Goal: Task Accomplishment & Management: Manage account settings

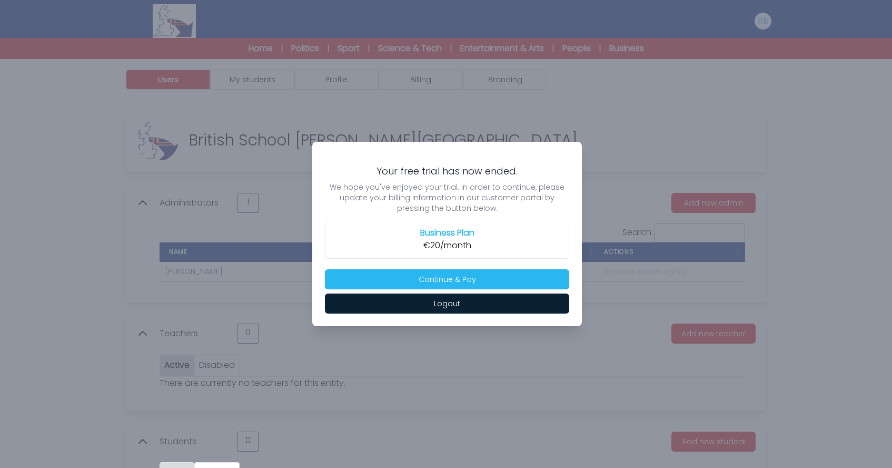
click at [450, 235] on h2 "Business Plan" at bounding box center [447, 232] width 231 height 13
click at [449, 284] on button "Continue & Pay" at bounding box center [447, 279] width 244 height 20
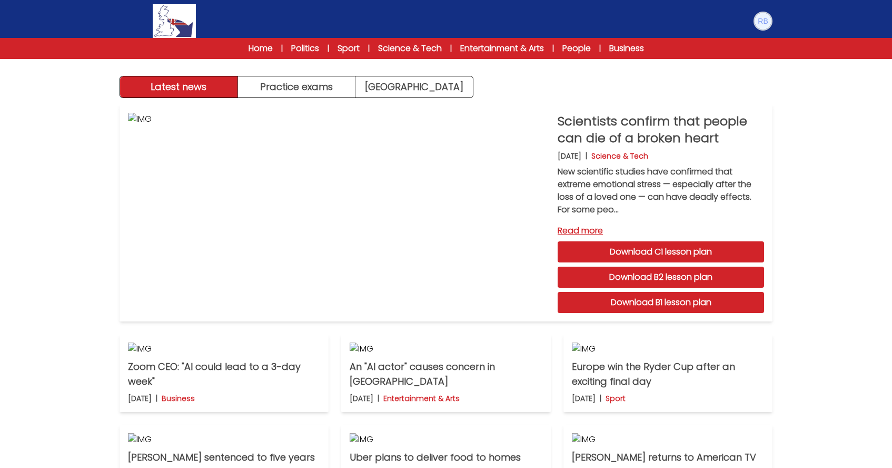
click at [762, 21] on img at bounding box center [763, 21] width 17 height 17
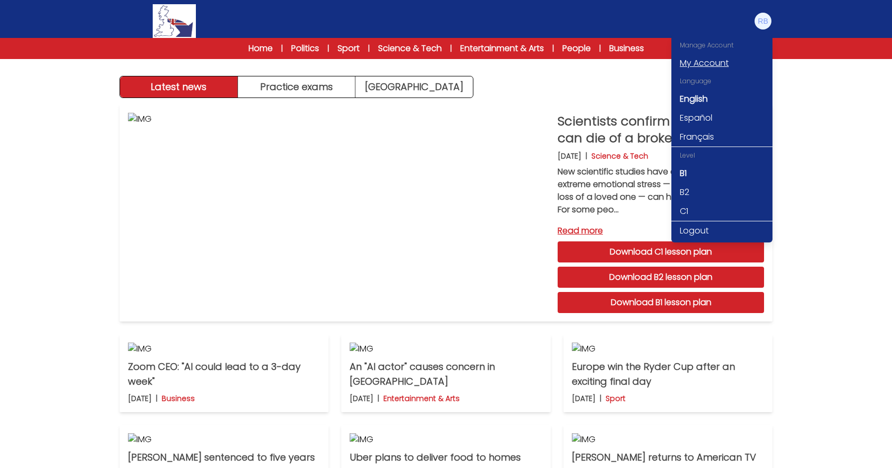
click at [698, 66] on link "My Account" at bounding box center [721, 63] width 101 height 19
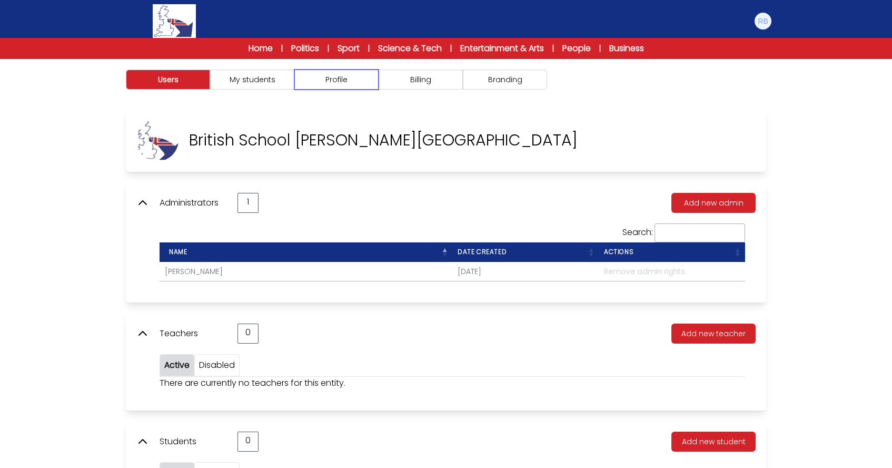
click at [349, 81] on button "Profile" at bounding box center [336, 80] width 84 height 20
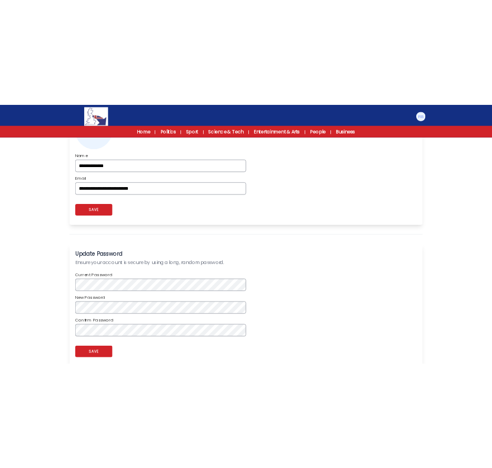
scroll to position [440, 0]
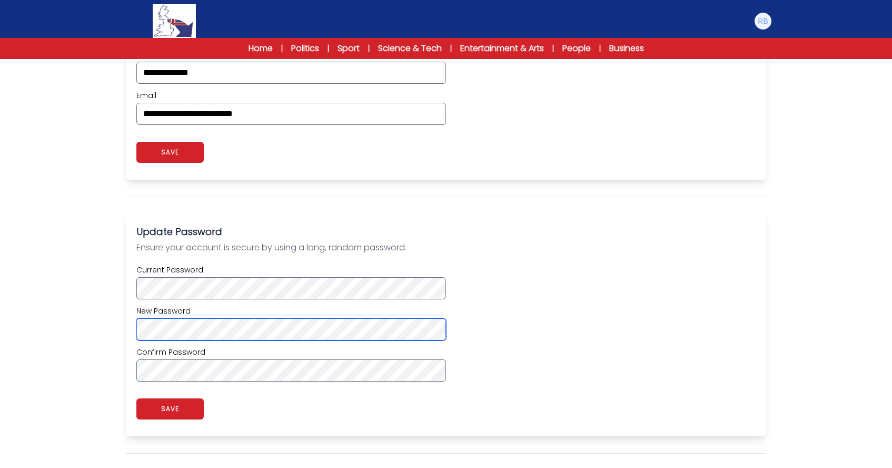
click at [129, 333] on div "Update Password Ensure your account is secure by using a long, random password.…" at bounding box center [446, 325] width 640 height 222
click at [109, 320] on div "**********" at bounding box center [446, 135] width 674 height 934
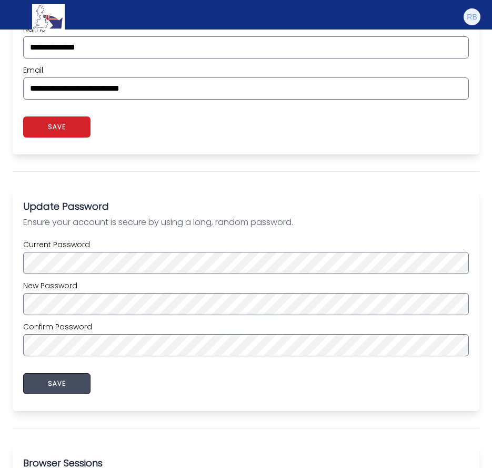
click at [56, 382] on button "SAVE" at bounding box center [56, 383] width 67 height 21
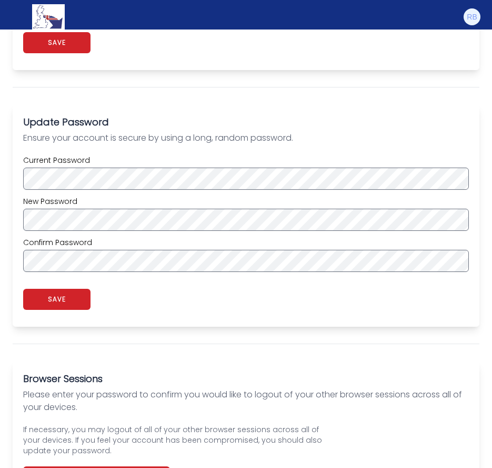
scroll to position [566, 0]
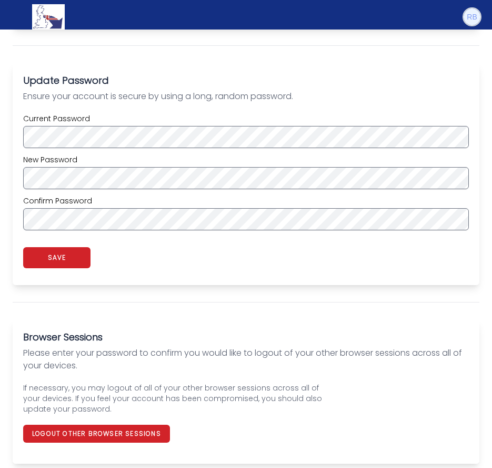
click at [475, 14] on img at bounding box center [472, 16] width 17 height 17
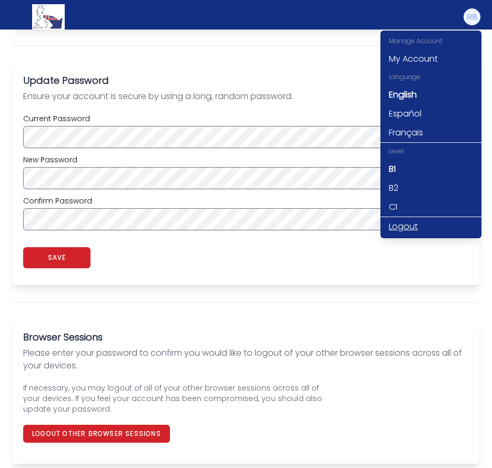
drag, startPoint x: 419, startPoint y: 222, endPoint x: 422, endPoint y: 206, distance: 16.2
click at [418, 222] on link "Logout" at bounding box center [431, 226] width 101 height 19
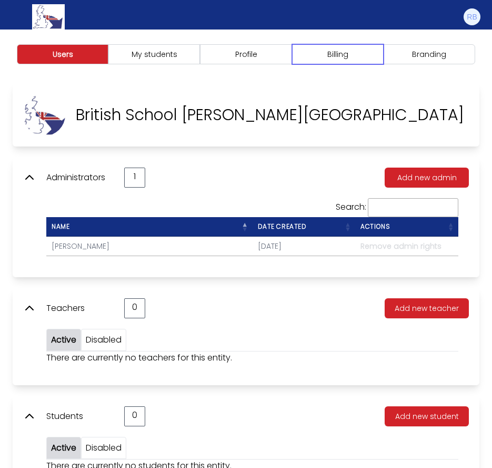
click at [335, 53] on button "Billing" at bounding box center [338, 54] width 92 height 20
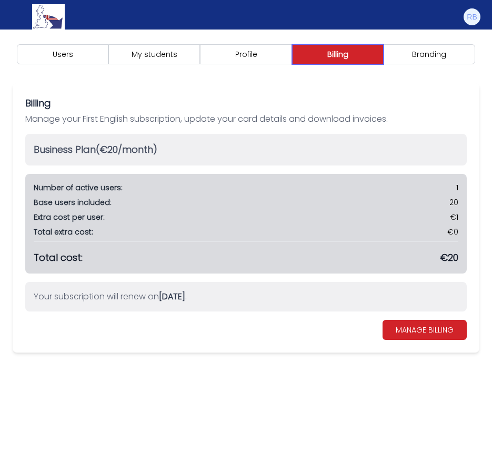
click at [334, 55] on button "Billing" at bounding box center [338, 54] width 92 height 20
click at [320, 56] on button "Billing" at bounding box center [338, 54] width 92 height 20
click at [275, 55] on button "Profile" at bounding box center [246, 54] width 92 height 20
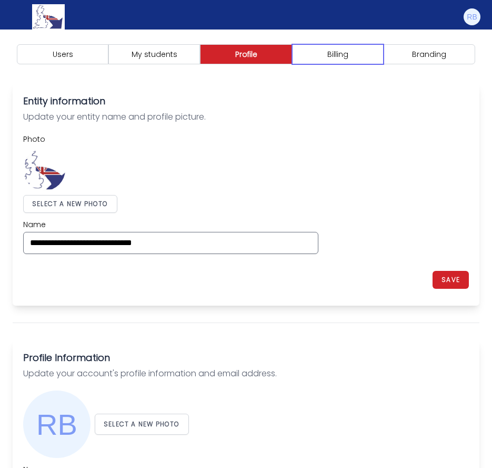
click at [359, 57] on button "Billing" at bounding box center [338, 54] width 92 height 20
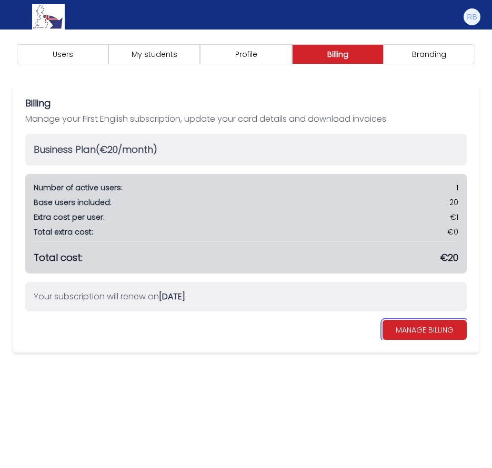
click at [437, 330] on link "MANAGE BILLING" at bounding box center [425, 330] width 84 height 20
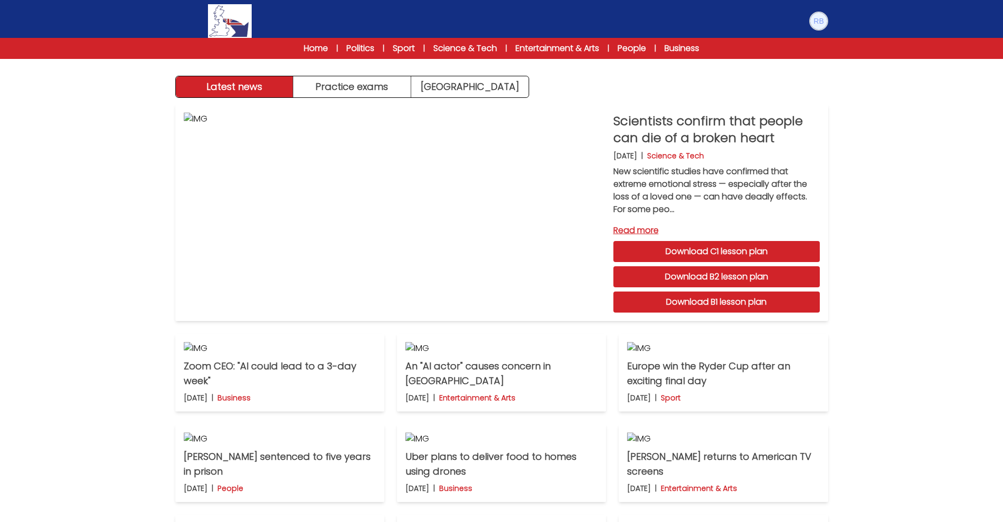
click at [500, 23] on img at bounding box center [819, 21] width 17 height 17
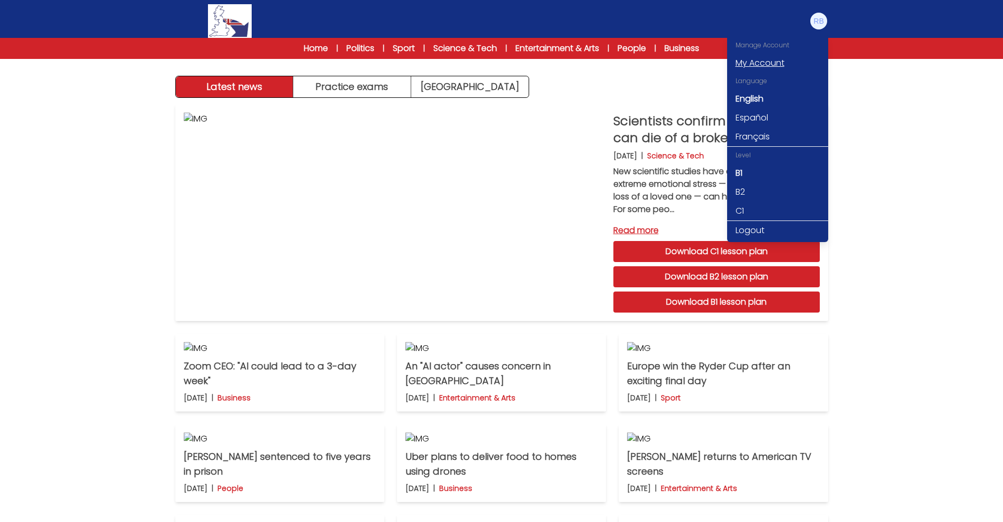
click at [500, 59] on link "My Account" at bounding box center [777, 63] width 101 height 19
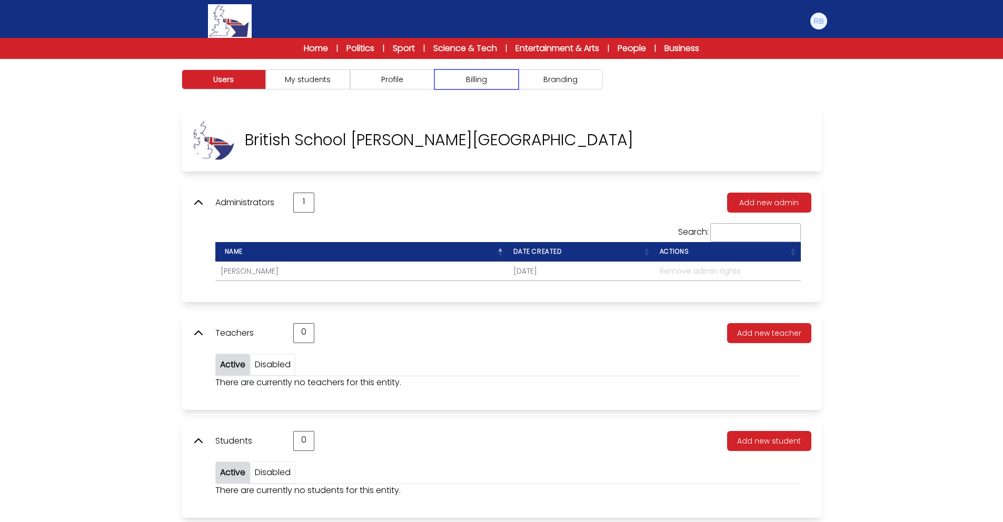
click at [461, 77] on button "Billing" at bounding box center [476, 80] width 84 height 20
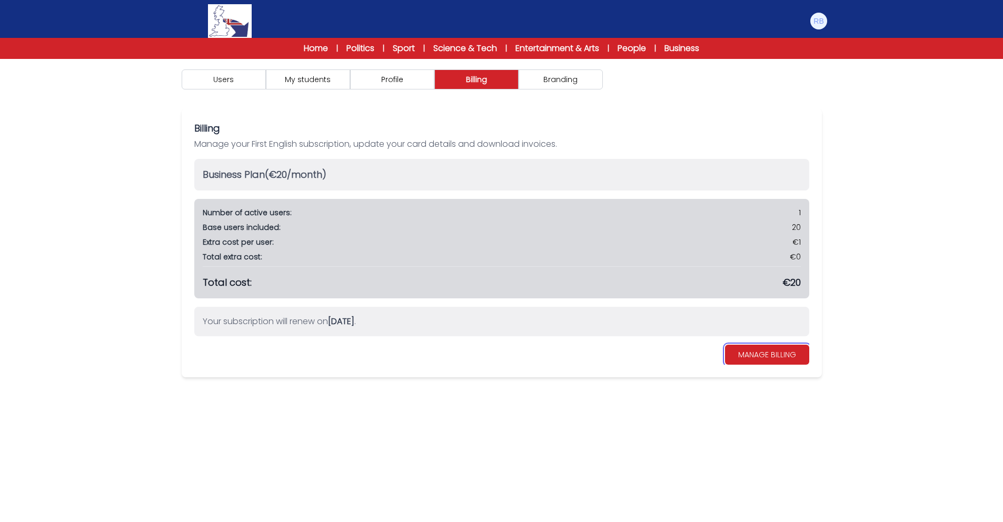
click at [766, 357] on link "MANAGE BILLING" at bounding box center [767, 355] width 84 height 20
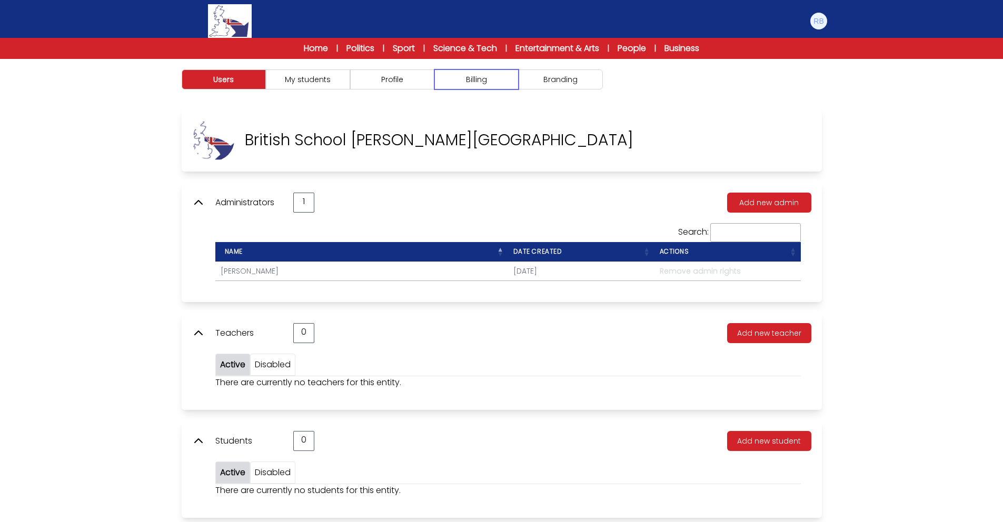
click at [477, 85] on button "Billing" at bounding box center [476, 80] width 84 height 20
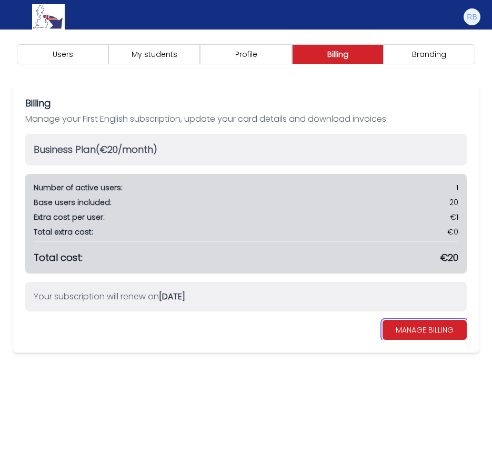
click at [438, 332] on link "MANAGE BILLING" at bounding box center [425, 330] width 84 height 20
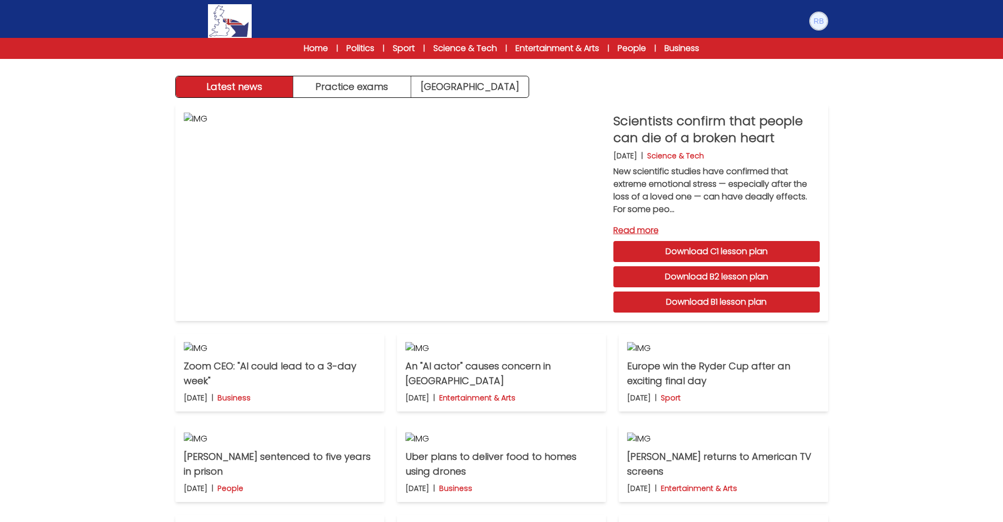
click at [500, 20] on img at bounding box center [819, 21] width 17 height 17
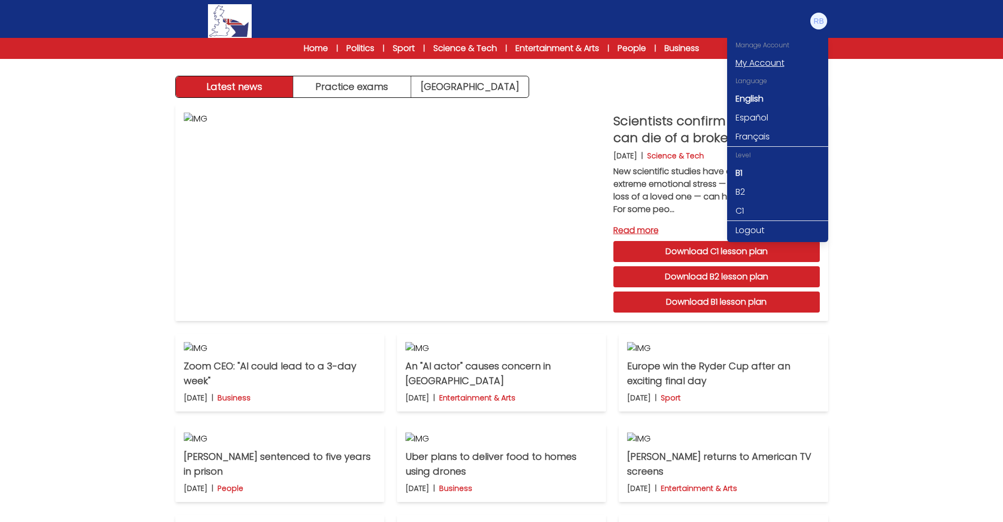
click at [500, 61] on link "My Account" at bounding box center [777, 63] width 101 height 19
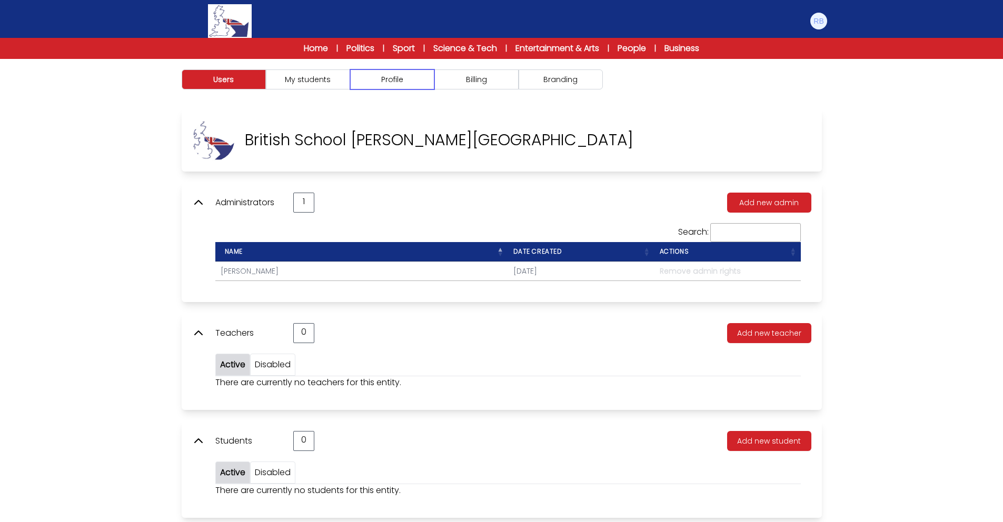
click at [402, 76] on button "Profile" at bounding box center [392, 80] width 84 height 20
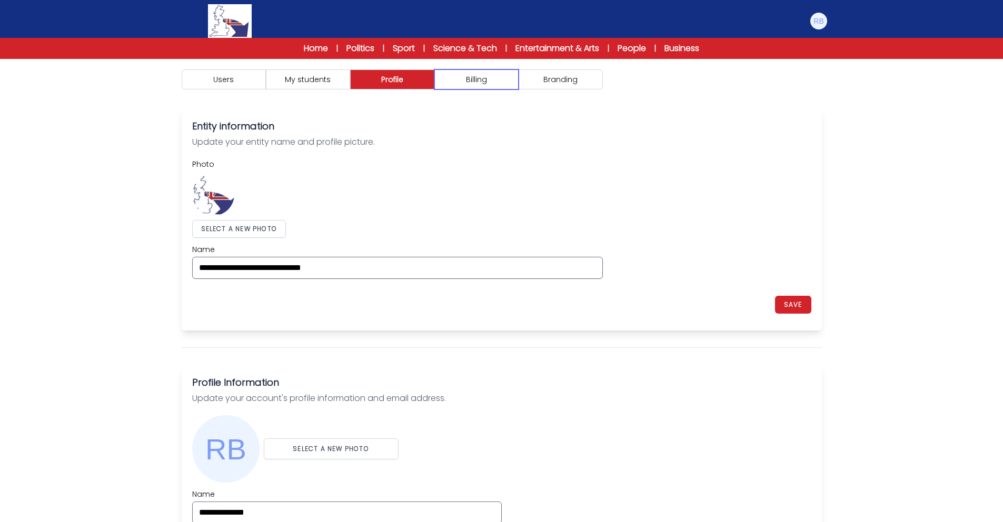
click at [484, 81] on button "Billing" at bounding box center [476, 80] width 84 height 20
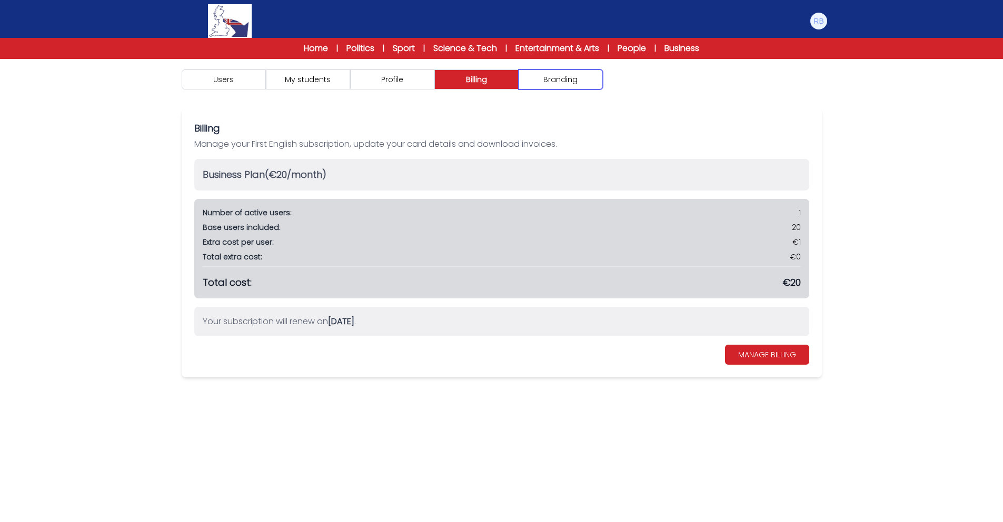
click at [569, 77] on button "Branding" at bounding box center [561, 80] width 84 height 20
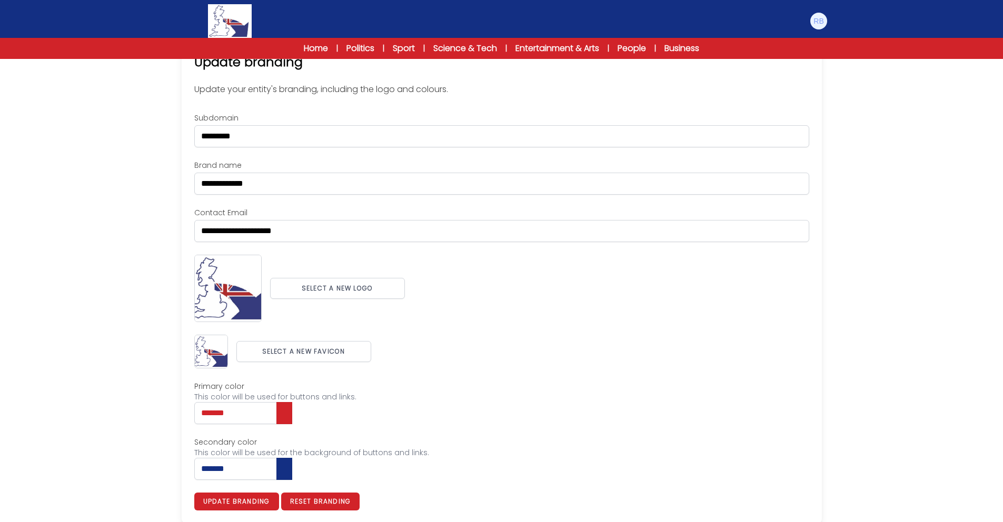
scroll to position [73, 0]
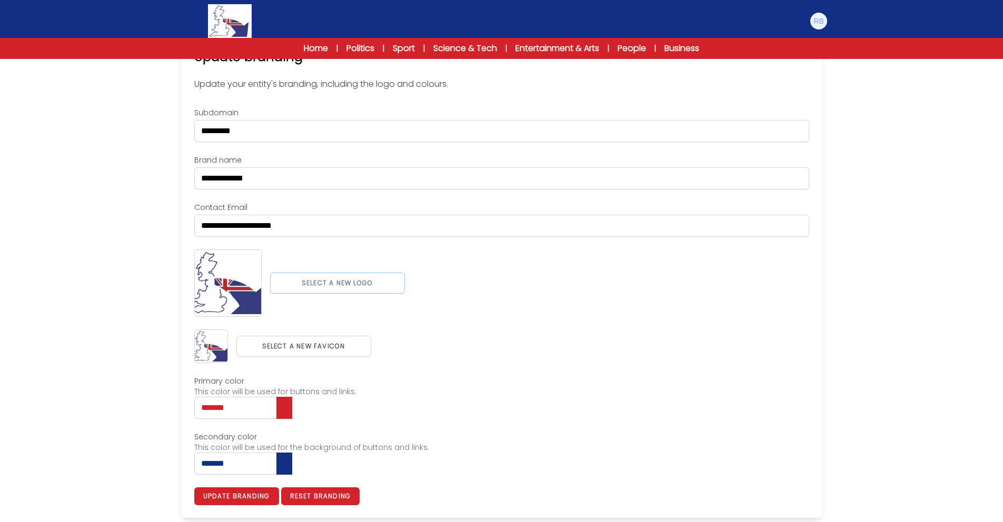
click at [349, 282] on button "Select a new logo" at bounding box center [337, 283] width 135 height 21
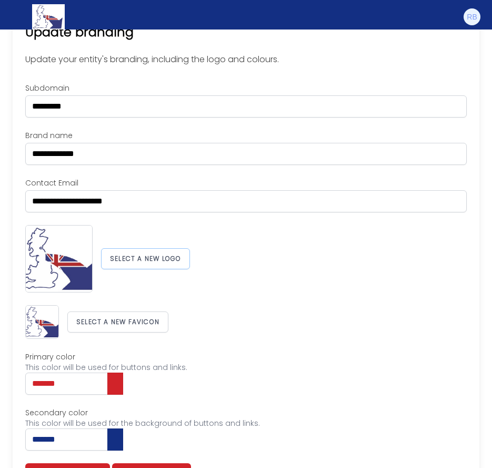
scroll to position [0, 0]
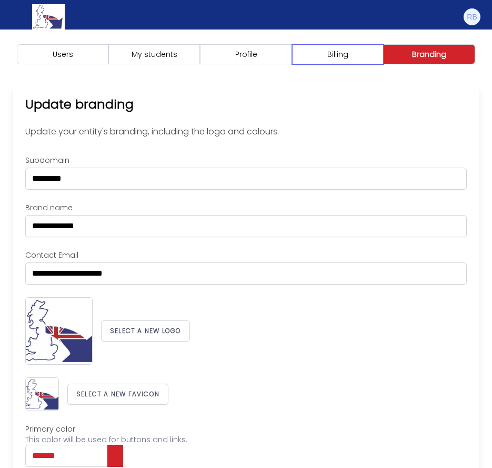
click at [352, 53] on button "Billing" at bounding box center [338, 54] width 92 height 20
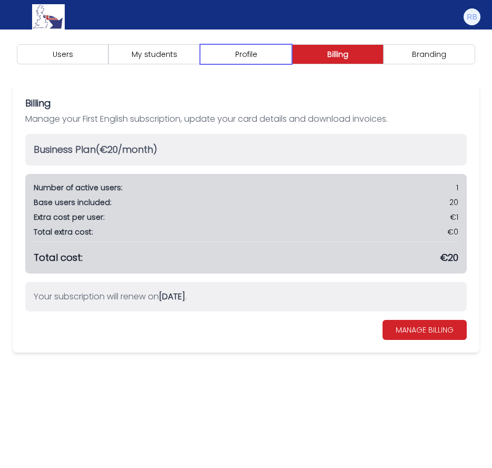
click at [255, 52] on button "Profile" at bounding box center [246, 54] width 92 height 20
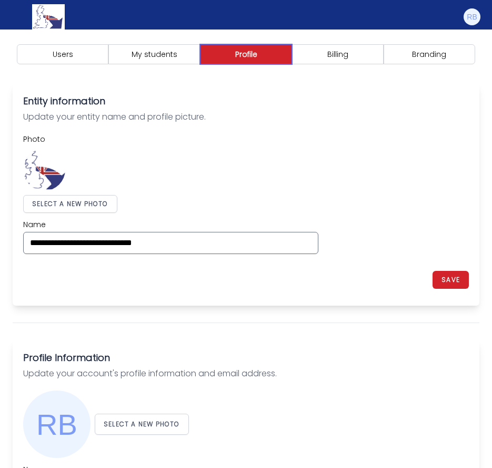
click at [200, 44] on button "Profile" at bounding box center [246, 54] width 92 height 20
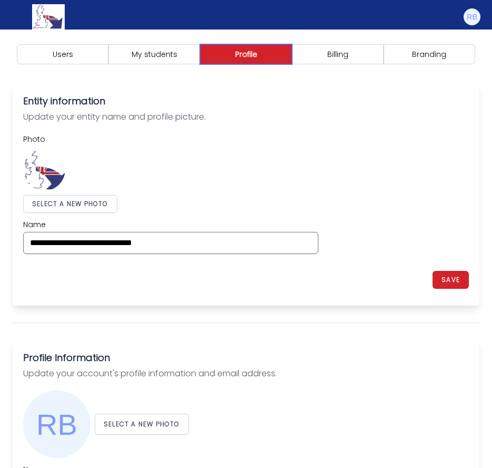
click at [200, 44] on button "Profile" at bounding box center [246, 54] width 92 height 20
click at [342, 58] on button "Billing" at bounding box center [338, 54] width 92 height 20
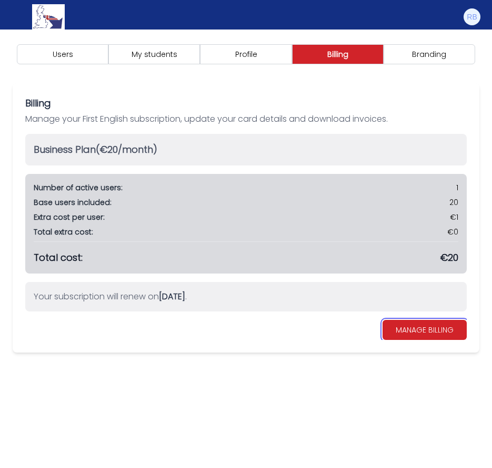
click at [420, 325] on link "MANAGE BILLING" at bounding box center [425, 330] width 84 height 20
